Goal: Task Accomplishment & Management: Use online tool/utility

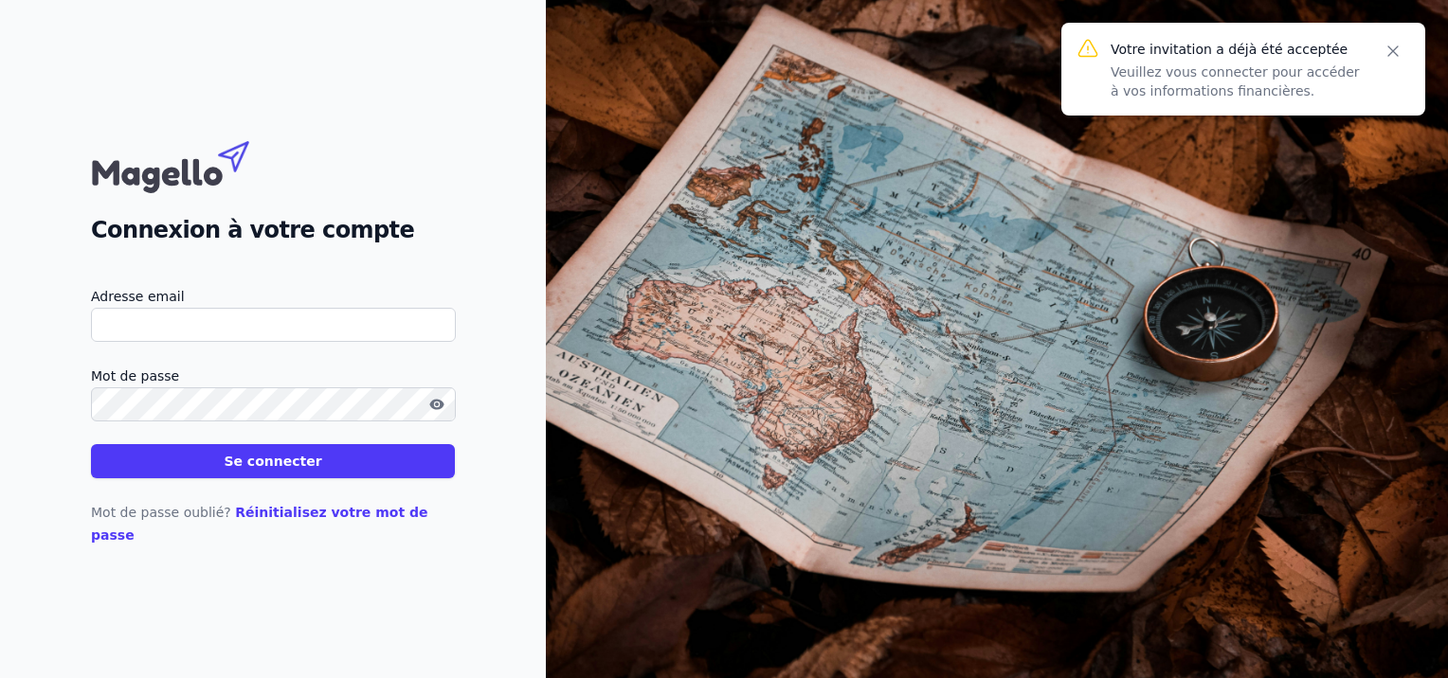
click at [156, 330] on input "Adresse email" at bounding box center [273, 325] width 365 height 34
click at [152, 330] on input "Adresse email" at bounding box center [273, 325] width 365 height 34
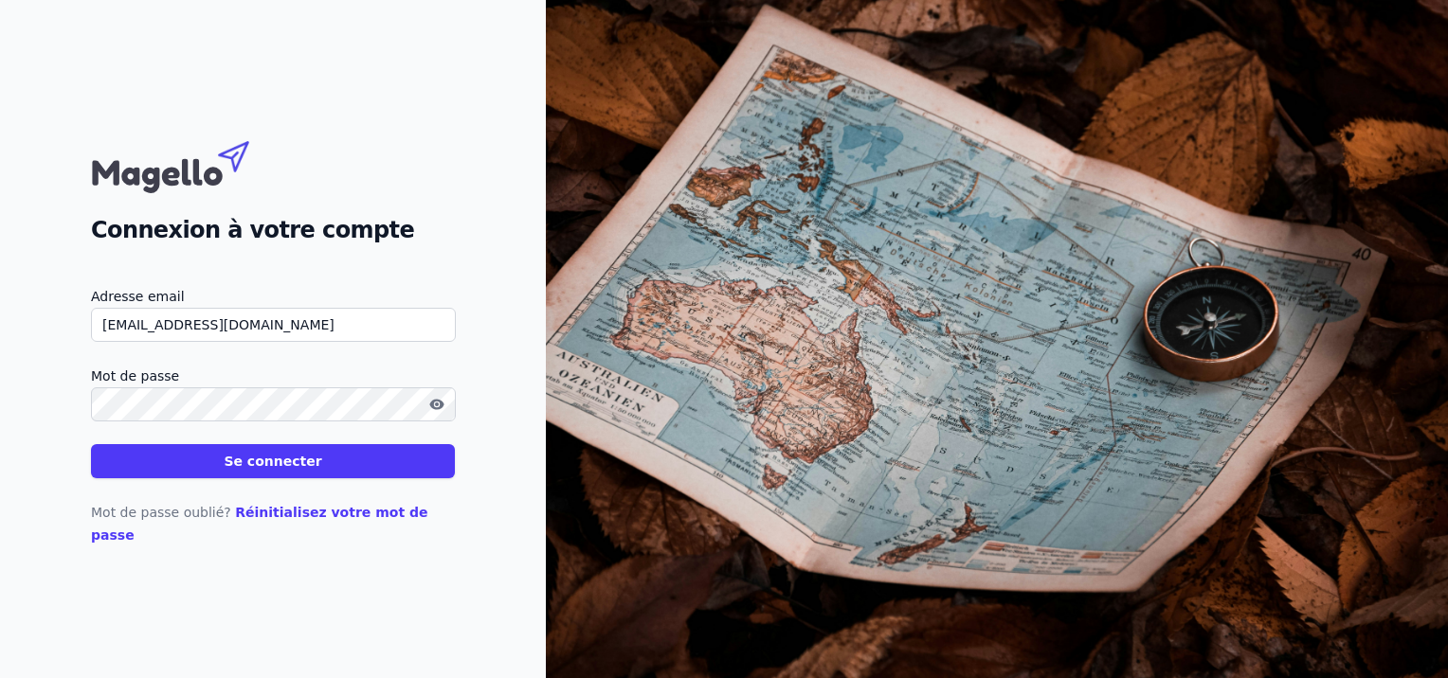
type input "[EMAIL_ADDRESS][DOMAIN_NAME]"
click at [91, 444] on button "Se connecter" at bounding box center [273, 461] width 364 height 34
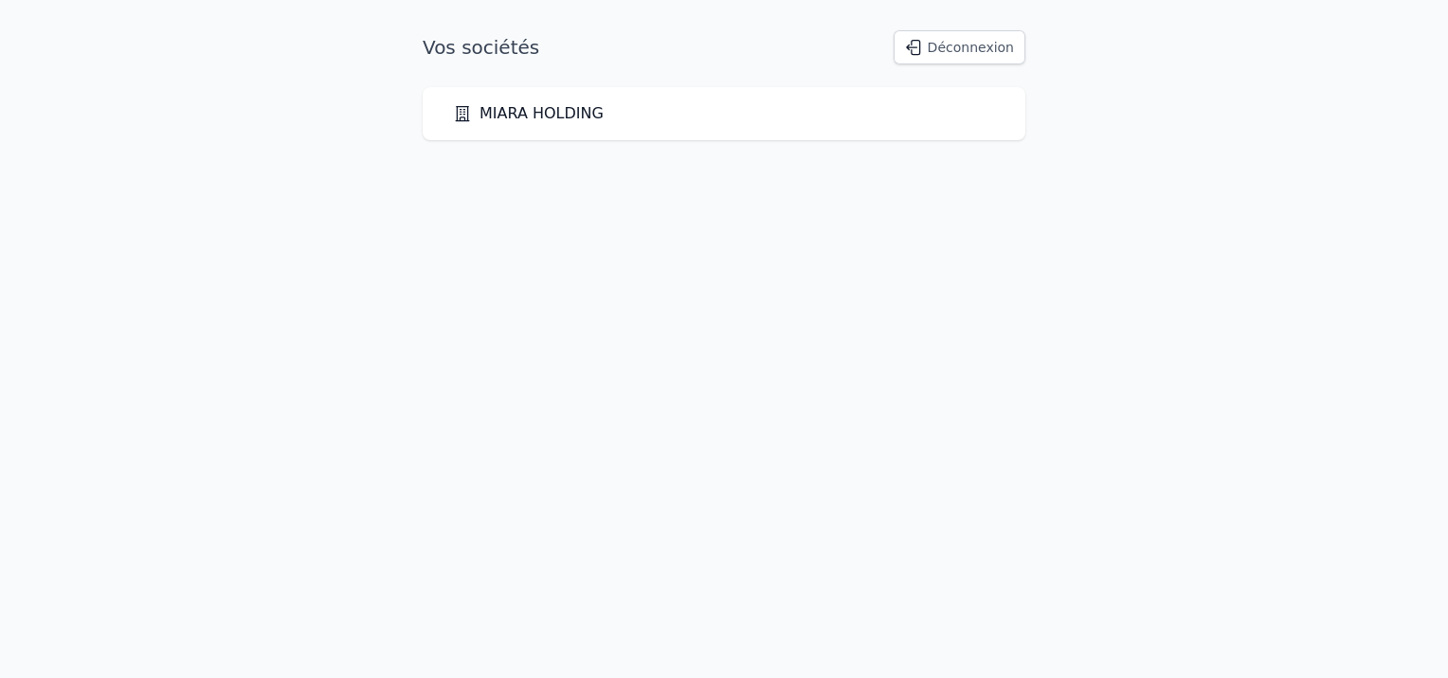
click at [562, 110] on link "MIARA HOLDING" at bounding box center [528, 113] width 151 height 23
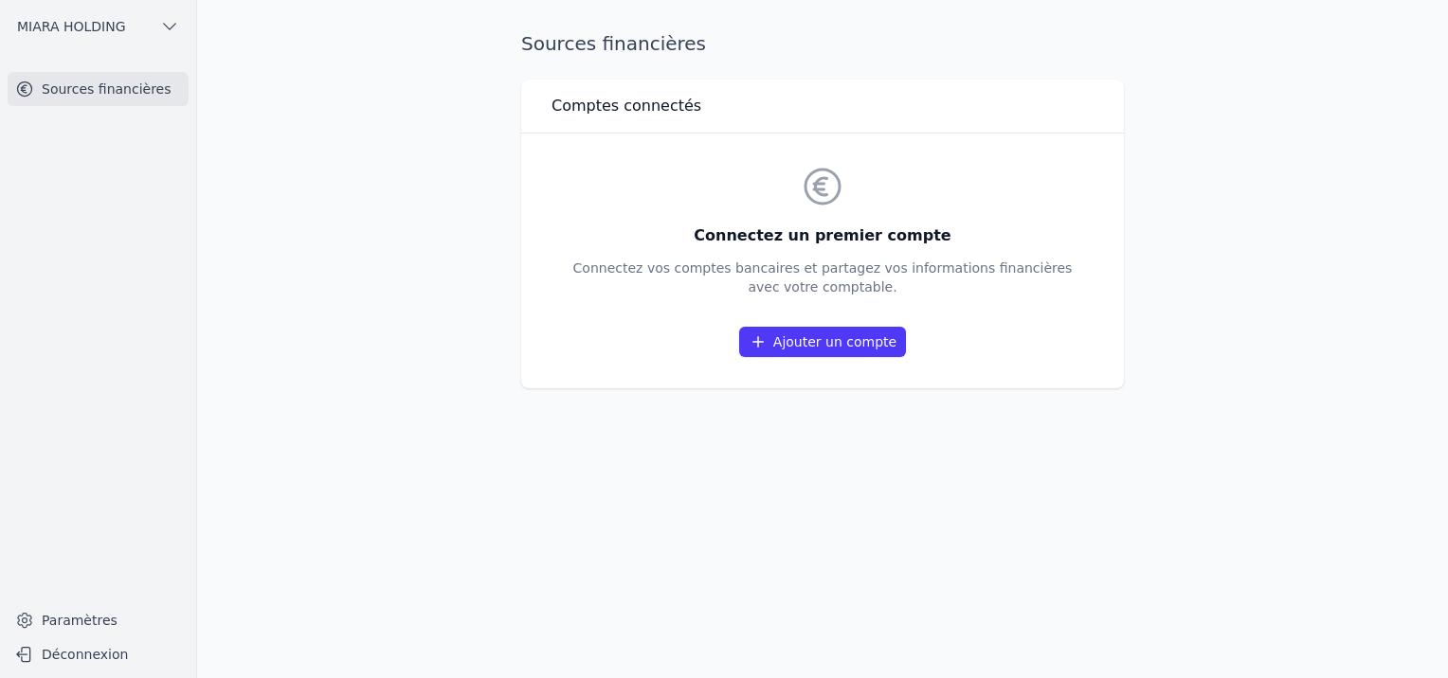
click at [180, 31] on button "MIARA HOLDING" at bounding box center [98, 26] width 181 height 30
click at [180, 31] on div at bounding box center [724, 339] width 1448 height 678
click at [822, 345] on link "Ajouter un compte" at bounding box center [822, 342] width 167 height 30
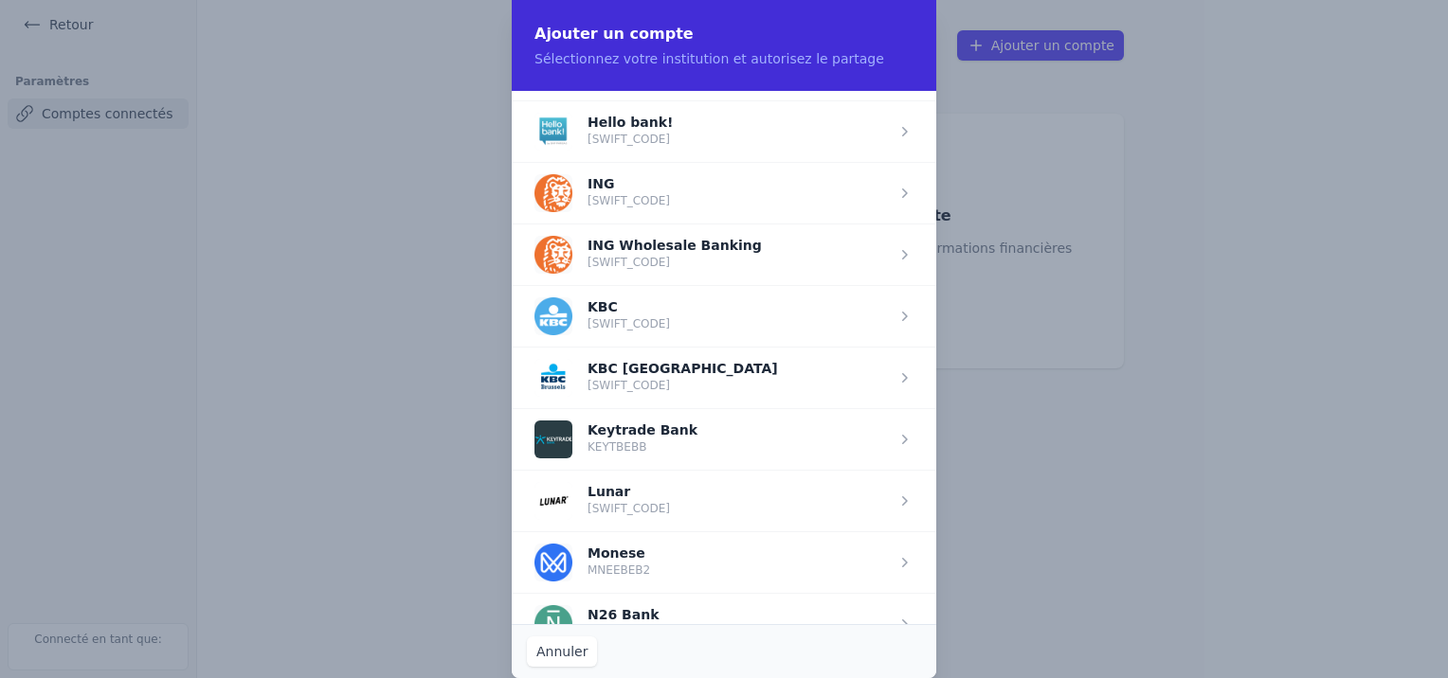
scroll to position [1327, 0]
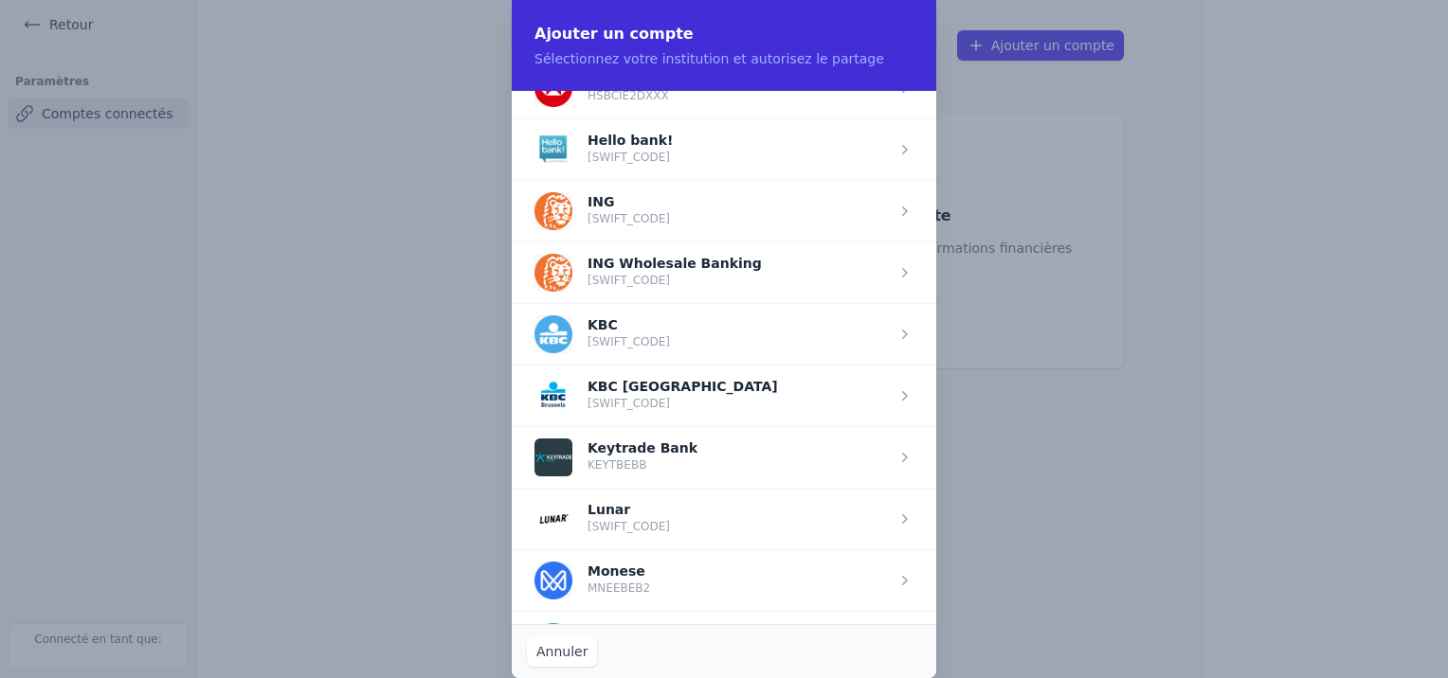
click at [606, 207] on span "button" at bounding box center [724, 211] width 425 height 62
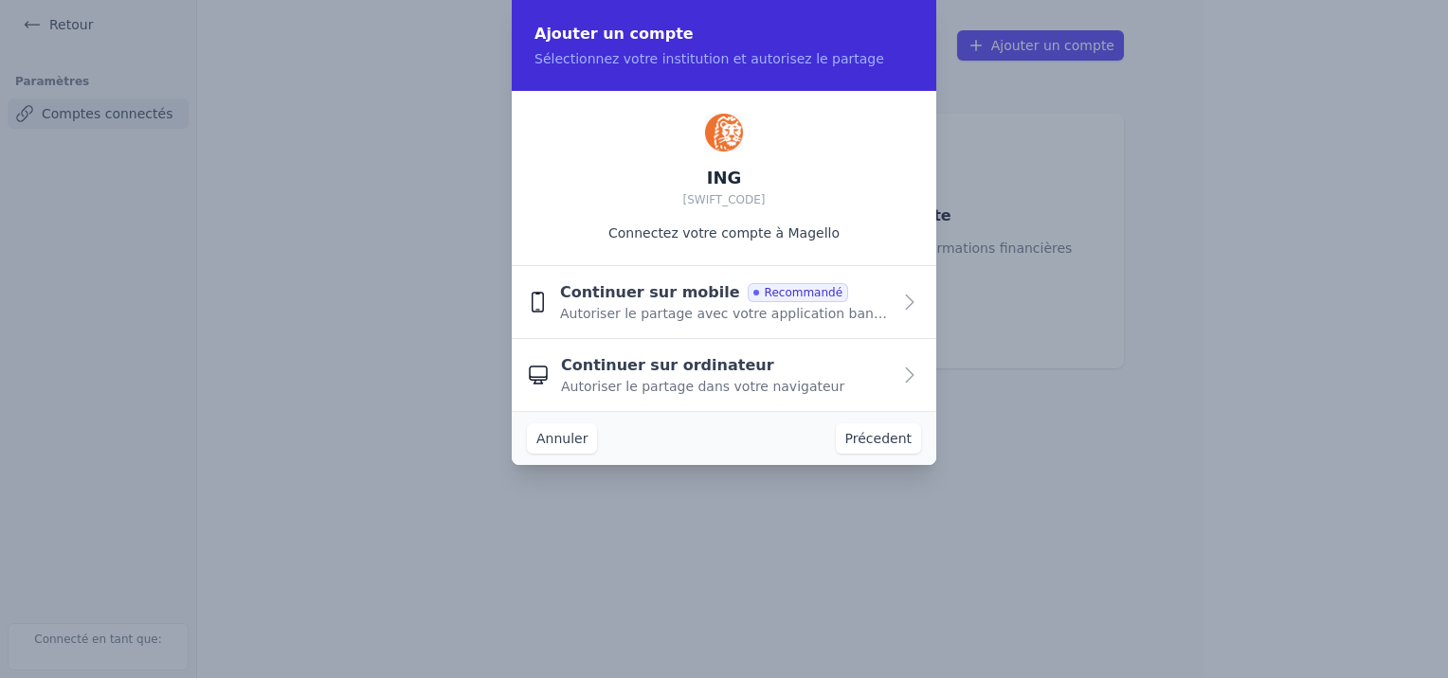
scroll to position [0, 0]
click at [694, 373] on span "Continuer sur ordinateur" at bounding box center [667, 365] width 213 height 23
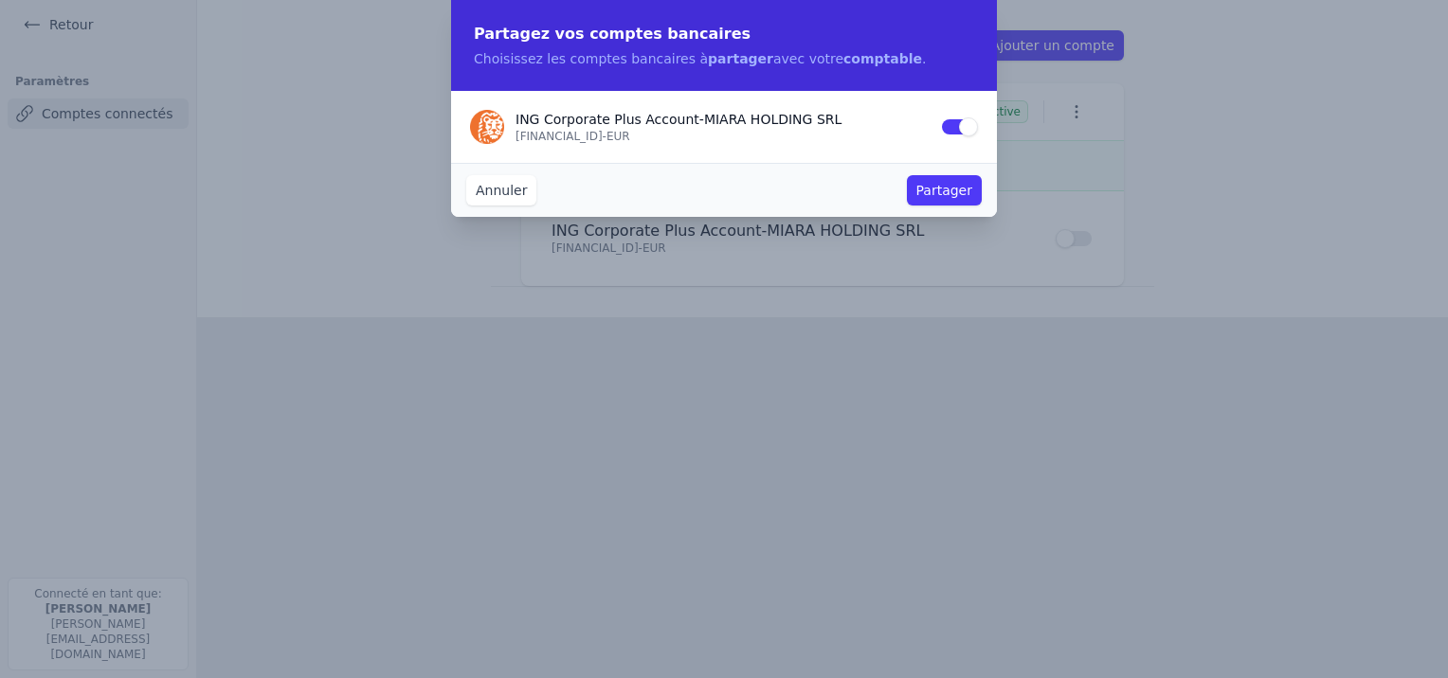
click at [959, 193] on button "Partager" at bounding box center [944, 190] width 75 height 30
